Goal: Book appointment/travel/reservation

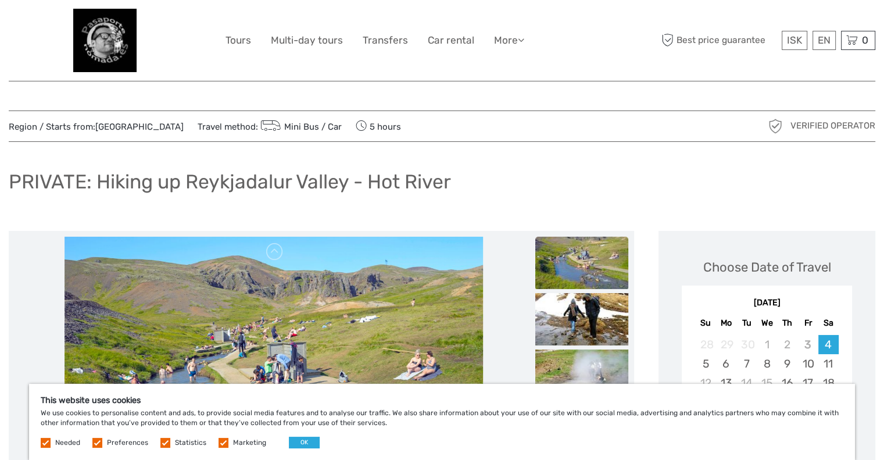
click at [94, 35] on img at bounding box center [104, 40] width 63 height 63
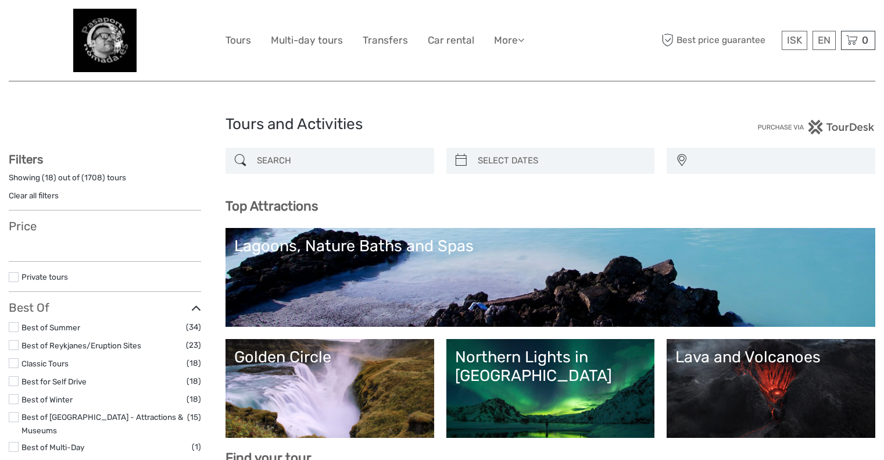
select select
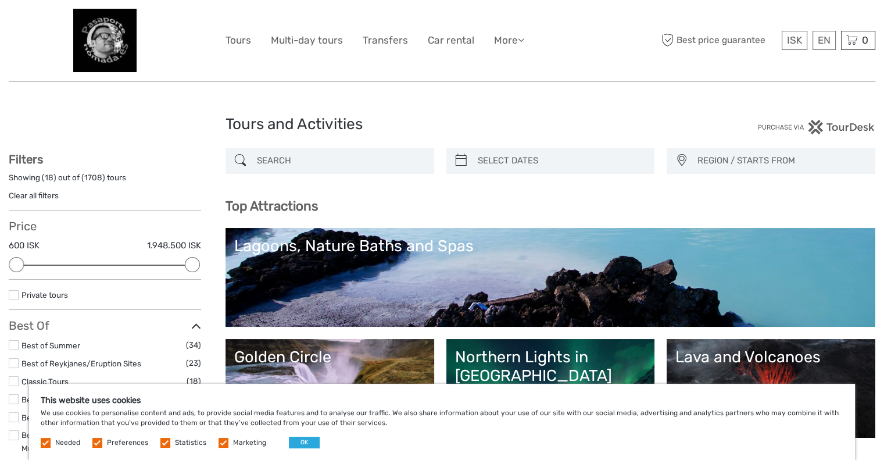
click at [305, 162] on input "search" at bounding box center [340, 161] width 176 height 20
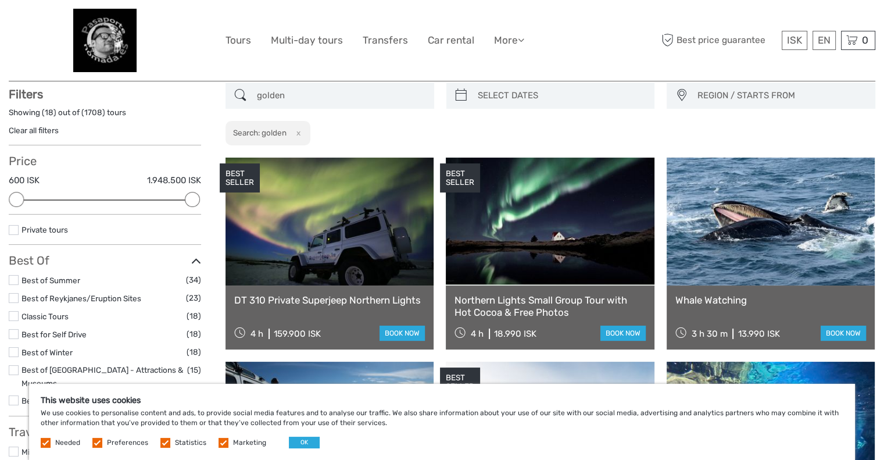
scroll to position [66, 0]
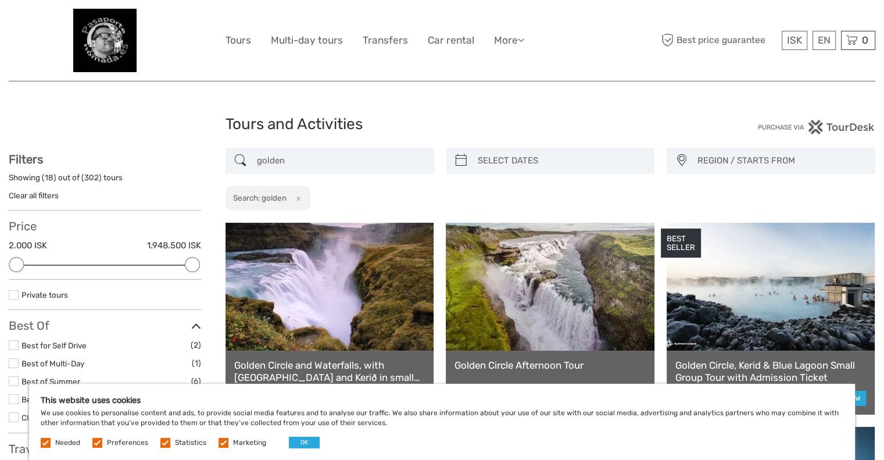
drag, startPoint x: 340, startPoint y: 155, endPoint x: 192, endPoint y: 162, distance: 147.8
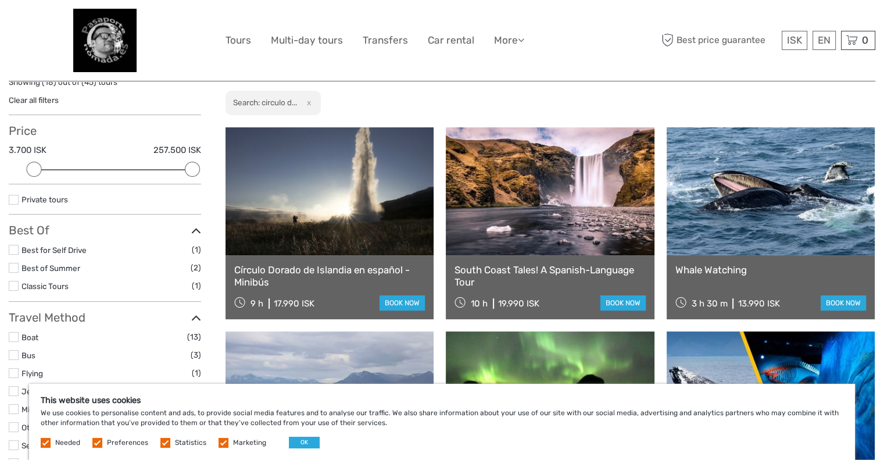
scroll to position [124, 0]
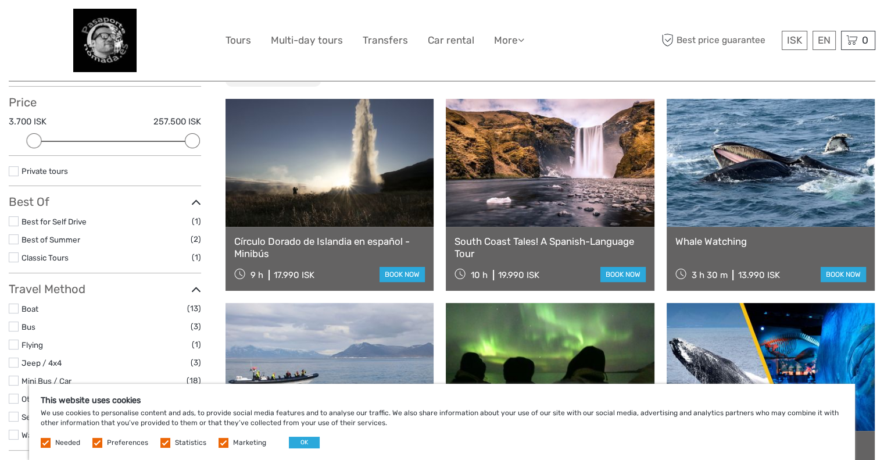
type input "circulo dorado spanish"
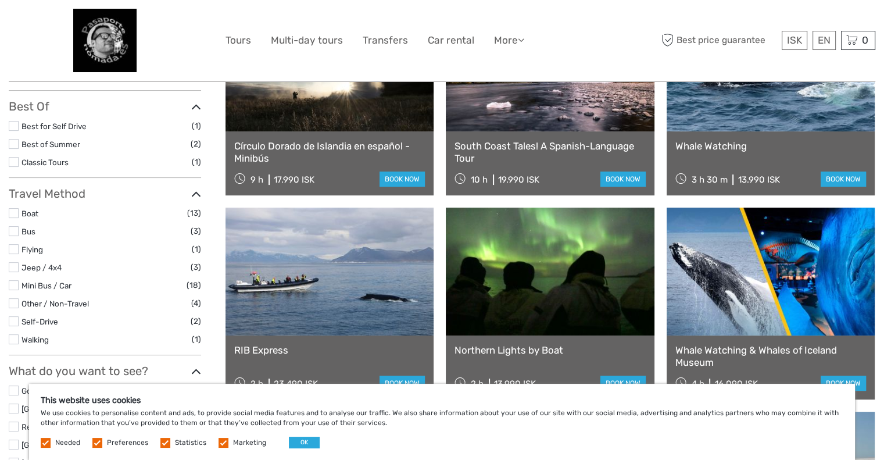
scroll to position [240, 0]
